Goal: Obtain resource: Download file/media

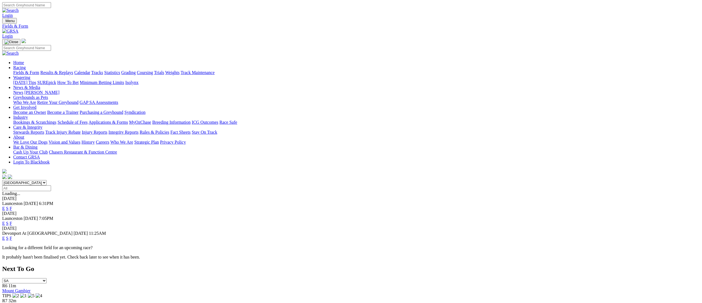
click at [47, 180] on select "South Australia New South Wales Northern Territory Queensland Tasmania Victoria…" at bounding box center [24, 182] width 44 height 5
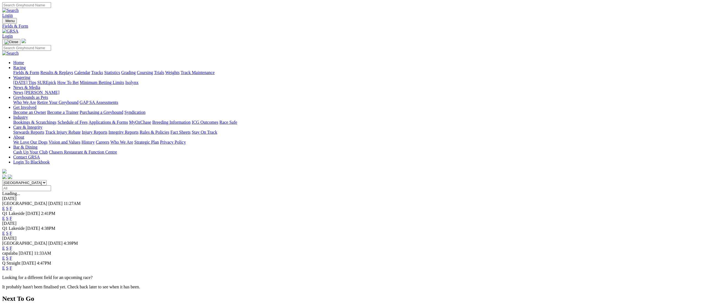
click at [12, 231] on link "F" at bounding box center [11, 233] width 2 height 5
click at [12, 255] on link "F" at bounding box center [11, 257] width 2 height 5
click at [47, 180] on select "South Australia New South Wales Northern Territory Queensland Tasmania Victoria…" at bounding box center [24, 182] width 44 height 5
select select "SA"
click at [47, 180] on select "South Australia New South Wales Northern Territory Queensland Tasmania Victoria…" at bounding box center [24, 182] width 44 height 5
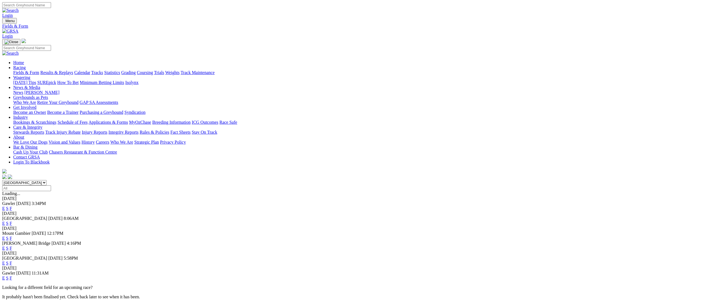
click at [12, 246] on link "F" at bounding box center [11, 248] width 2 height 5
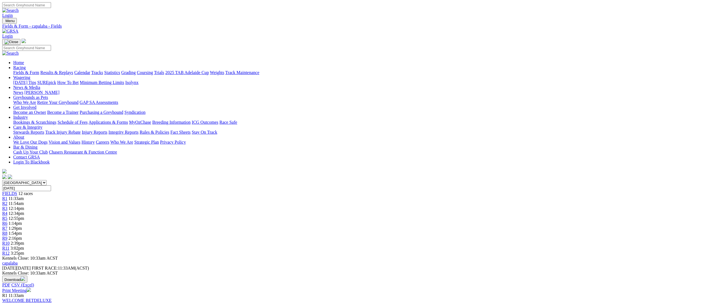
click at [25, 276] on img "button" at bounding box center [23, 278] width 4 height 4
click at [298, 72] on link "CSV (Excel)" at bounding box center [287, 69] width 23 height 5
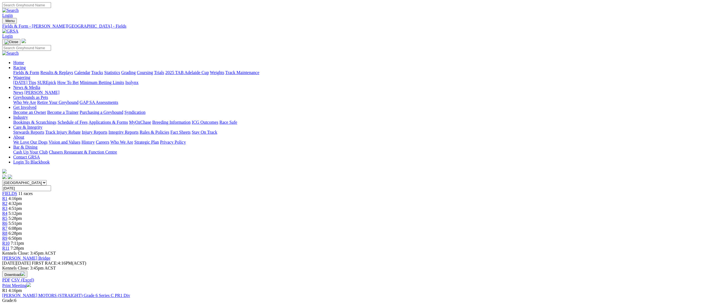
click at [25, 271] on img "button" at bounding box center [23, 273] width 4 height 4
click at [298, 72] on link "CSV (Excel)" at bounding box center [287, 69] width 23 height 5
